Goal: Transaction & Acquisition: Purchase product/service

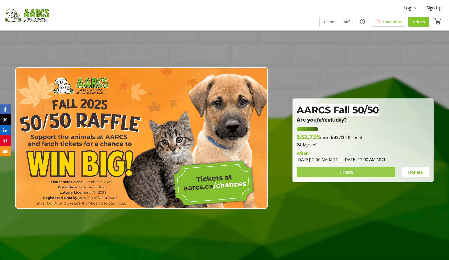
click at [364, 172] on span at bounding box center [346, 172] width 99 height 13
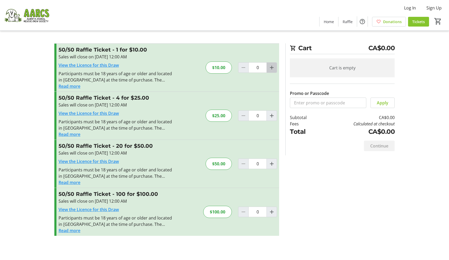
click at [273, 68] on mat-icon "Increment by one" at bounding box center [271, 67] width 6 height 6
type input "1"
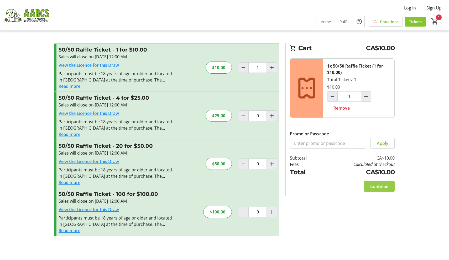
click at [383, 184] on span "Continue" at bounding box center [379, 186] width 18 height 6
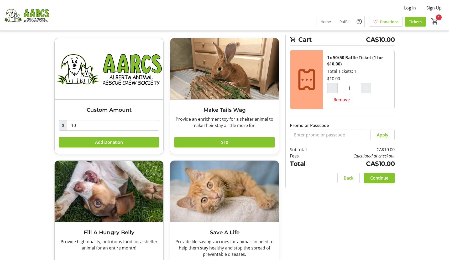
scroll to position [17, 0]
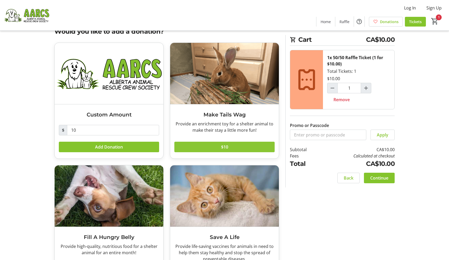
click at [251, 148] on span at bounding box center [224, 146] width 100 height 13
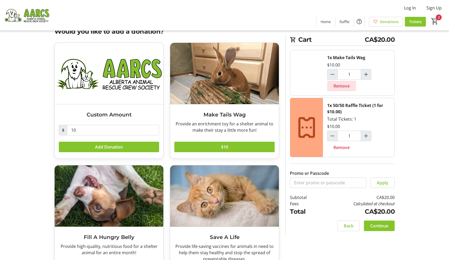
click at [340, 89] on span at bounding box center [341, 86] width 29 height 13
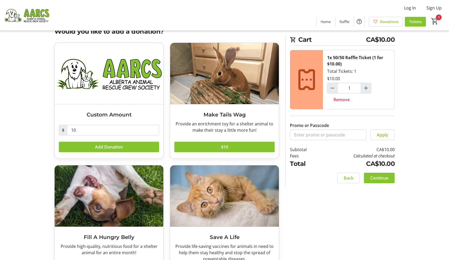
click at [382, 179] on span "Continue" at bounding box center [379, 177] width 18 height 6
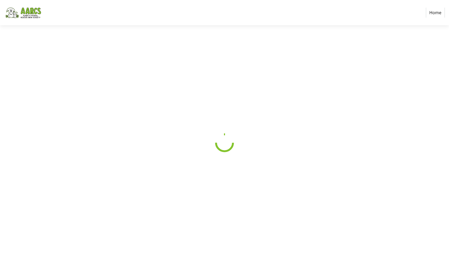
select select "CA"
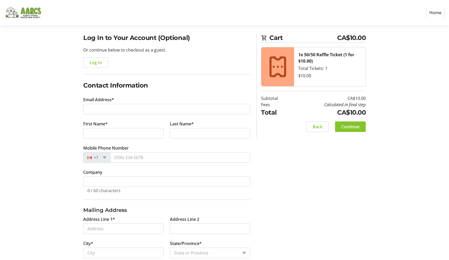
scroll to position [35, 0]
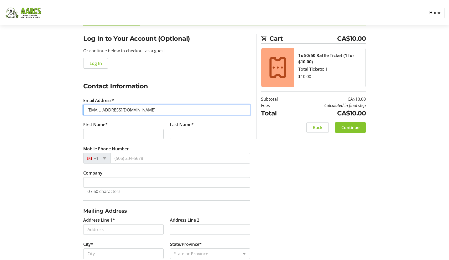
type input "[EMAIL_ADDRESS][DOMAIN_NAME]"
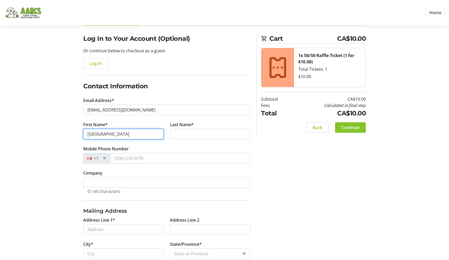
type input "[GEOGRAPHIC_DATA]"
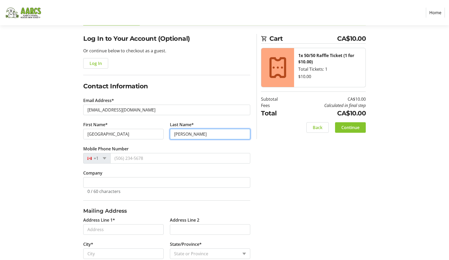
type input "[PERSON_NAME]"
click at [196, 152] on tr-form-field "Mobile Phone Number +1" at bounding box center [166, 157] width 167 height 24
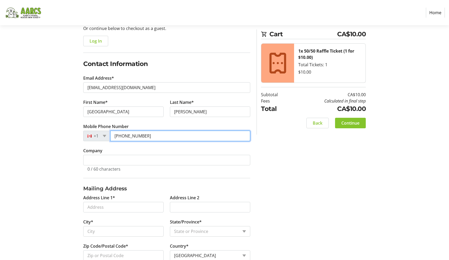
scroll to position [59, 0]
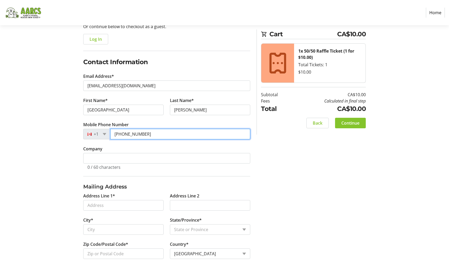
type input "[PHONE_NUMBER]"
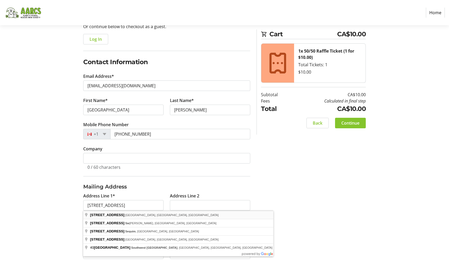
type input "40 [GEOGRAPHIC_DATA]"
type input "[GEOGRAPHIC_DATA]"
select select "AB"
type input "T3H 6E2"
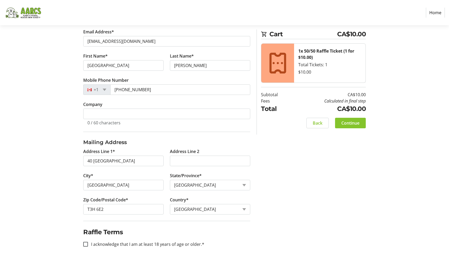
scroll to position [103, 0]
click at [83, 247] on div at bounding box center [85, 243] width 13 height 13
checkbox input "true"
click at [345, 124] on span "Continue" at bounding box center [350, 123] width 18 height 6
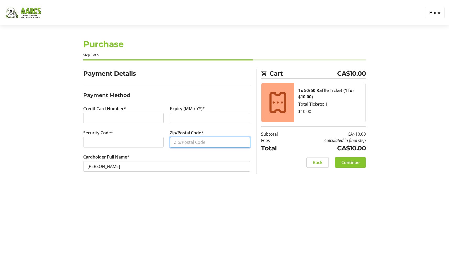
type input "T"
type input "T3H6E2"
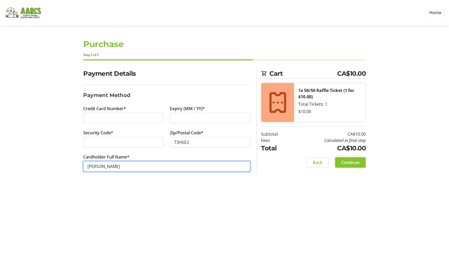
click at [102, 168] on input "[PERSON_NAME]" at bounding box center [166, 166] width 167 height 10
type input "[PERSON_NAME]"
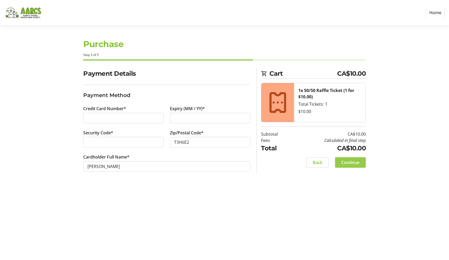
click at [345, 162] on span "Continue" at bounding box center [350, 162] width 18 height 6
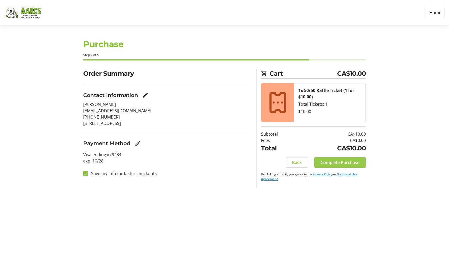
click at [343, 161] on span "Complete Purchase" at bounding box center [339, 162] width 39 height 6
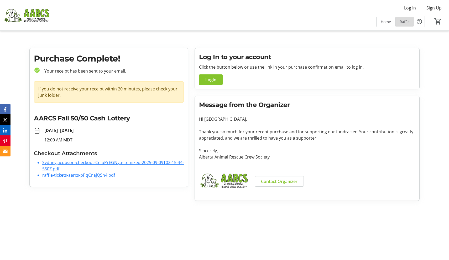
click at [403, 21] on span "Raffle" at bounding box center [404, 22] width 10 height 6
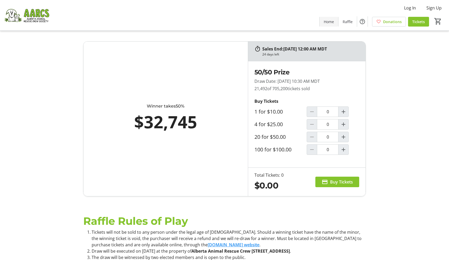
click at [329, 22] on span "Home" at bounding box center [329, 22] width 10 height 6
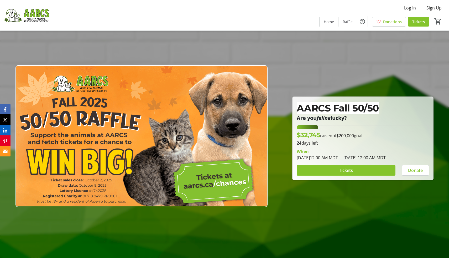
scroll to position [3, 0]
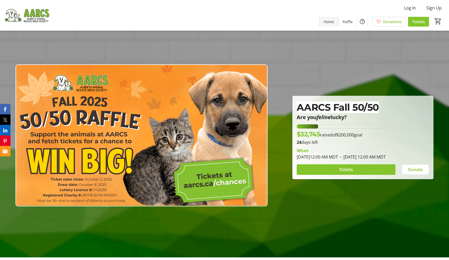
click at [323, 23] on span at bounding box center [328, 21] width 19 height 13
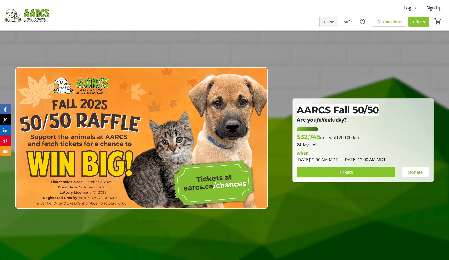
click at [330, 22] on span "Home" at bounding box center [329, 22] width 10 height 6
